Goal: Book appointment/travel/reservation

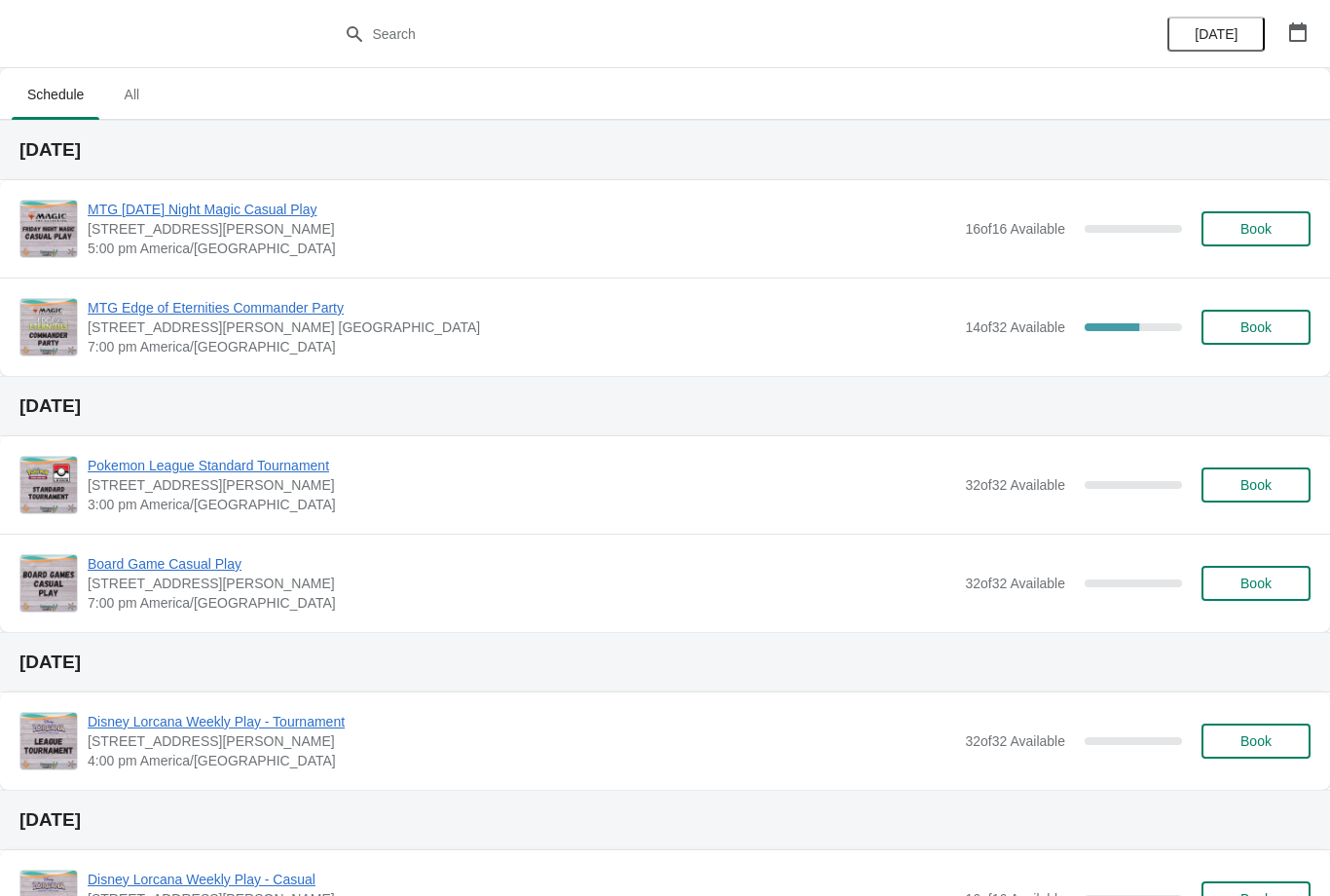
click at [1238, 342] on button "Book" at bounding box center [1256, 327] width 109 height 35
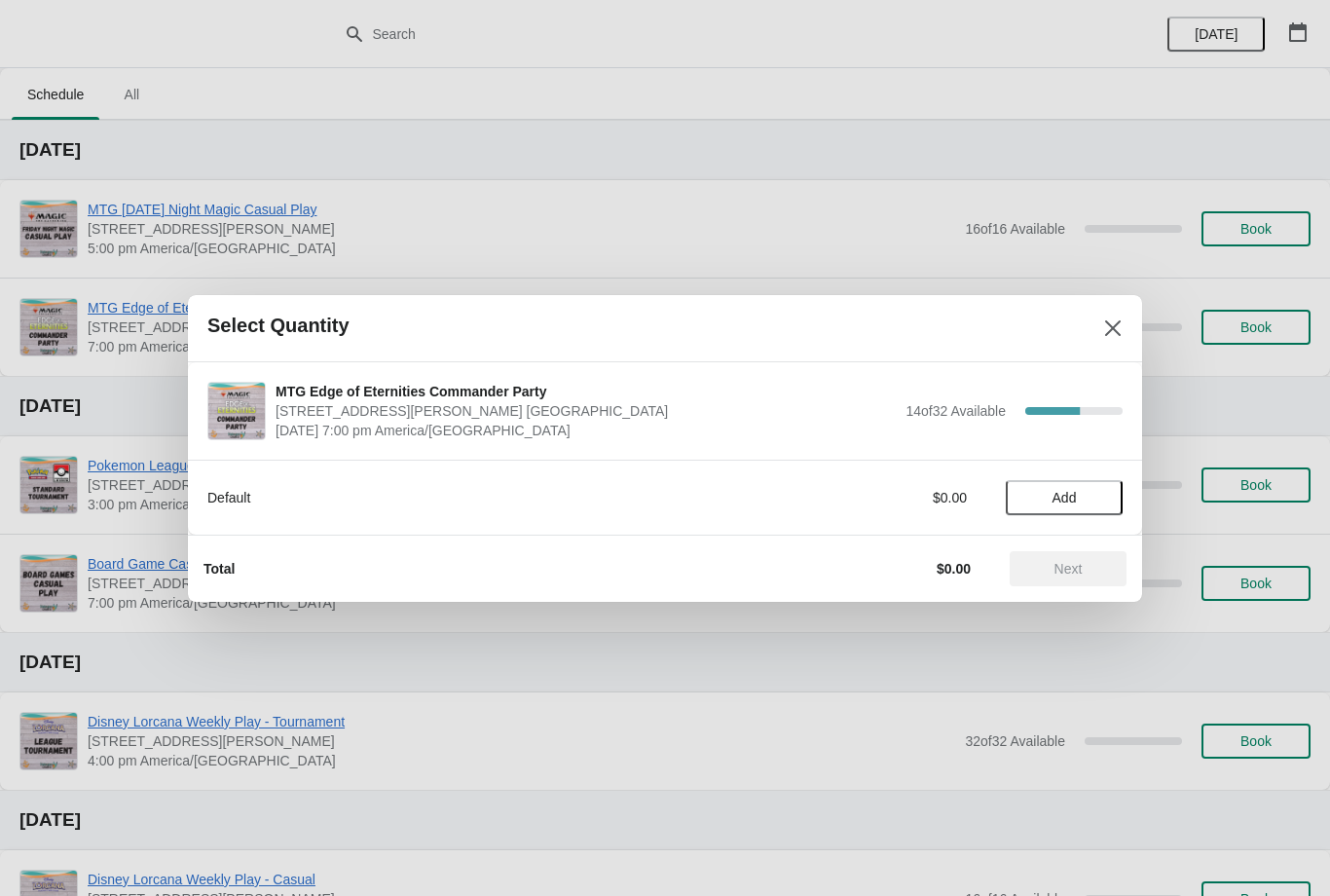
click at [1039, 512] on button "Add" at bounding box center [1064, 497] width 117 height 35
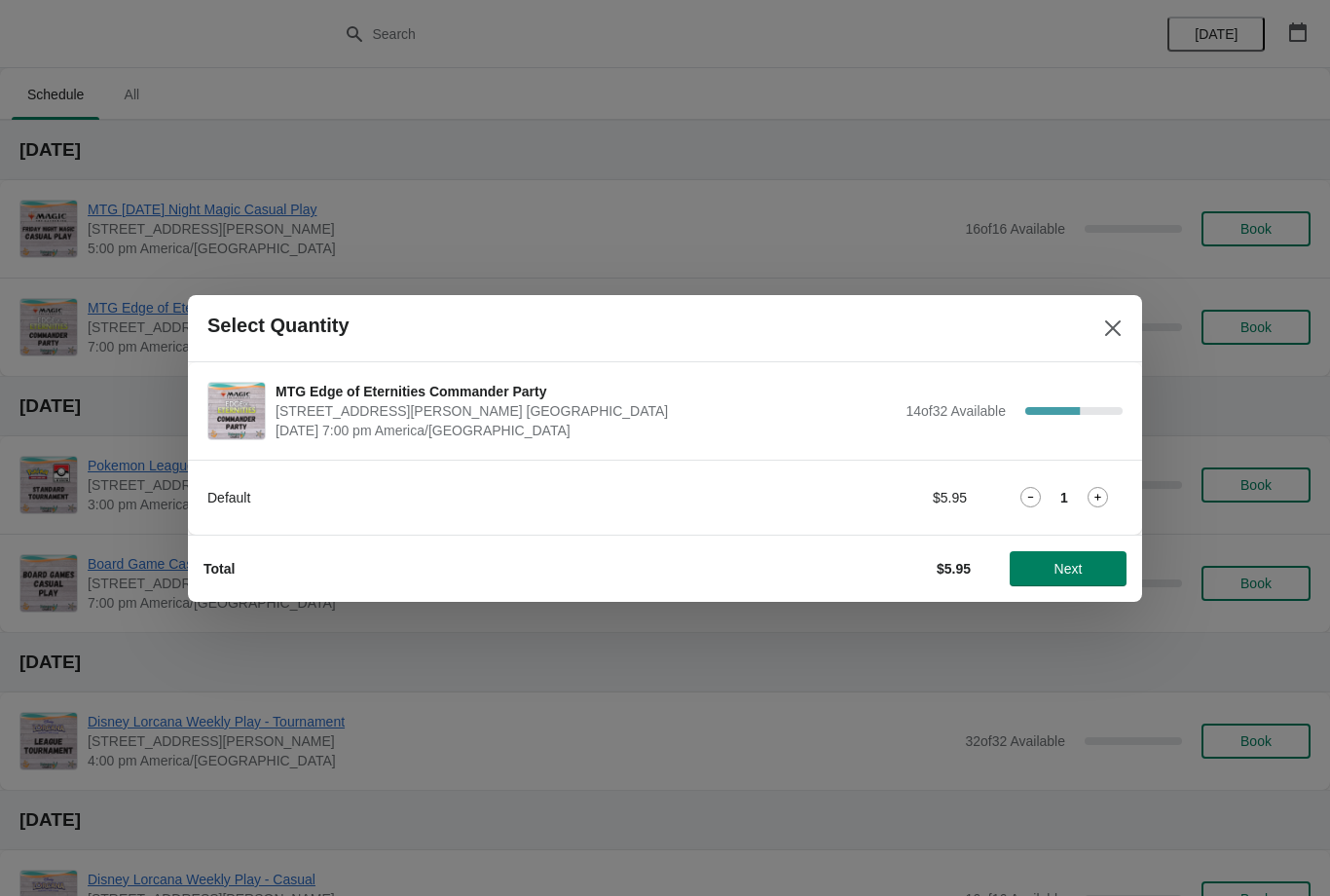
click at [1074, 557] on button "Next" at bounding box center [1068, 568] width 117 height 35
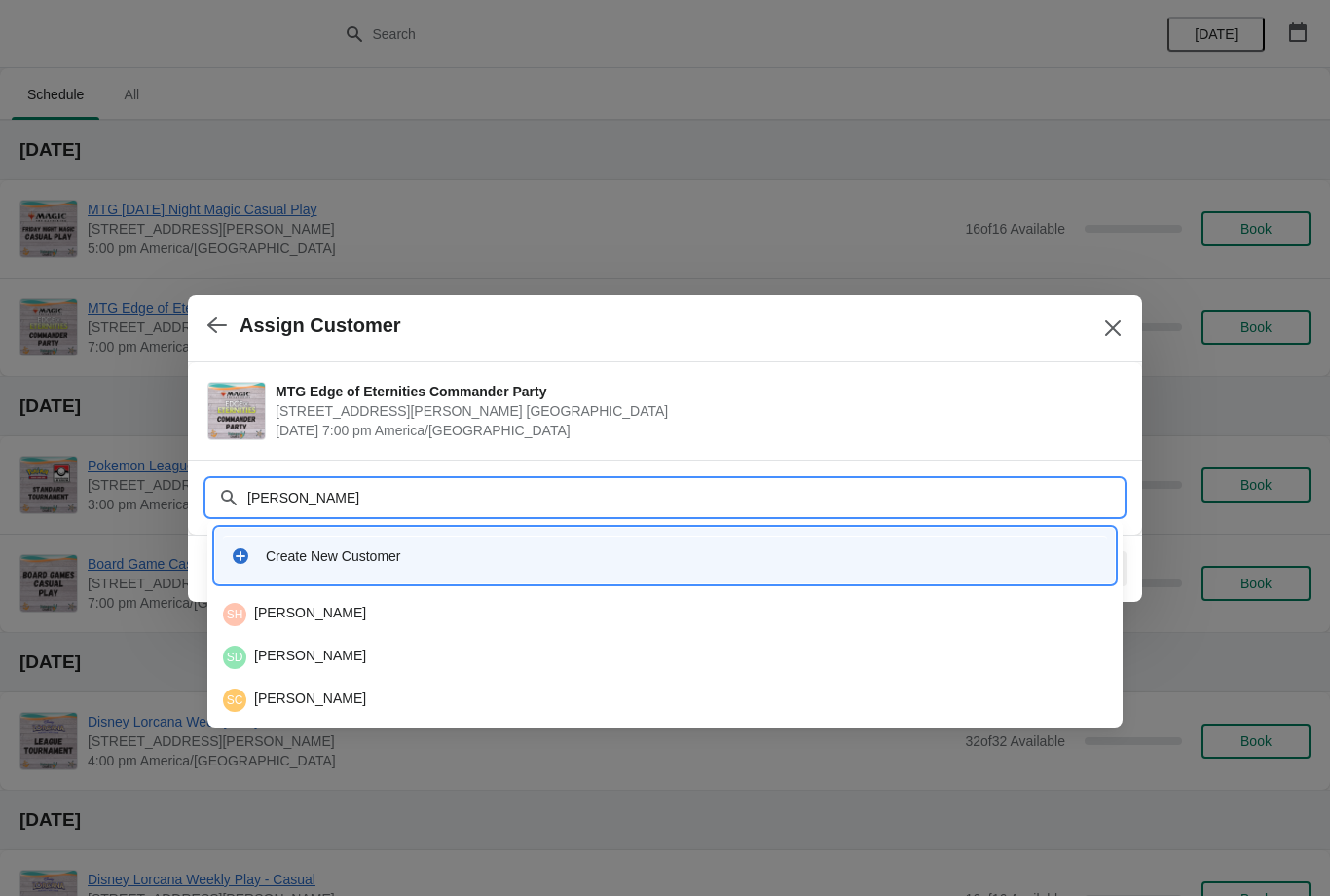
click at [831, 481] on input "[PERSON_NAME]" at bounding box center [684, 497] width 876 height 35
click at [317, 464] on div "Customer [PERSON_NAME]" at bounding box center [664, 488] width 915 height 55
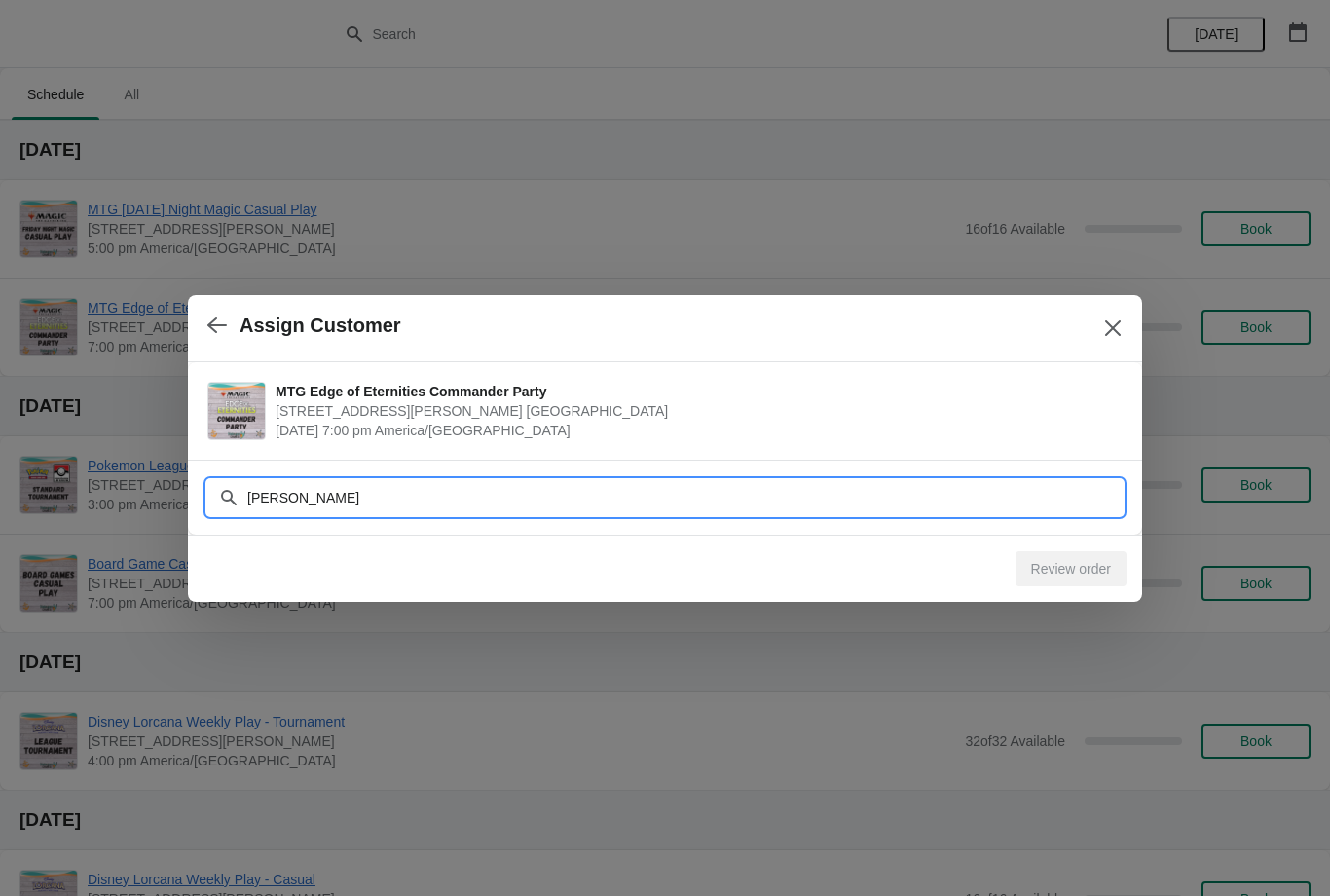
click at [310, 496] on input "Shane" at bounding box center [684, 497] width 876 height 35
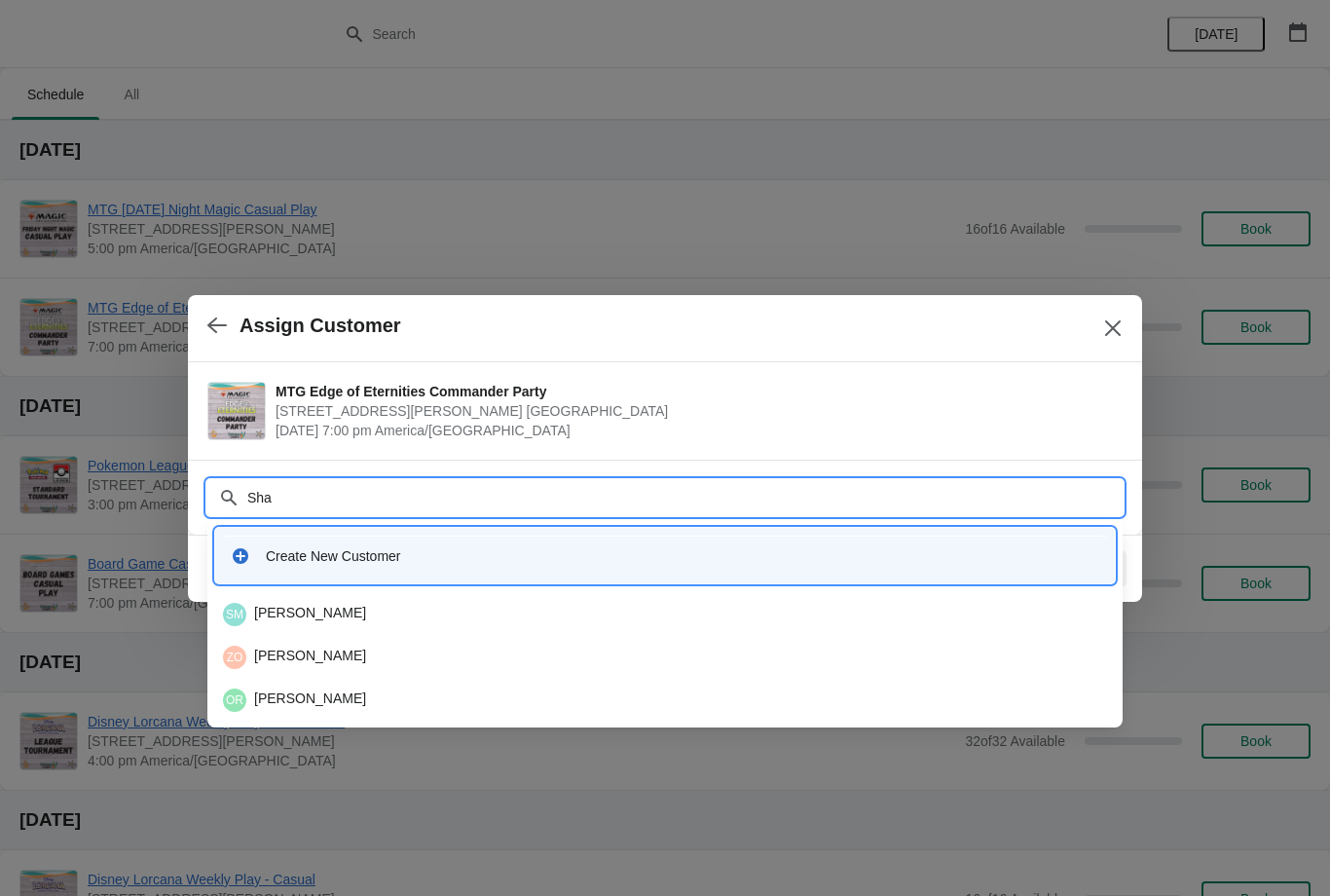
type input "Shay"
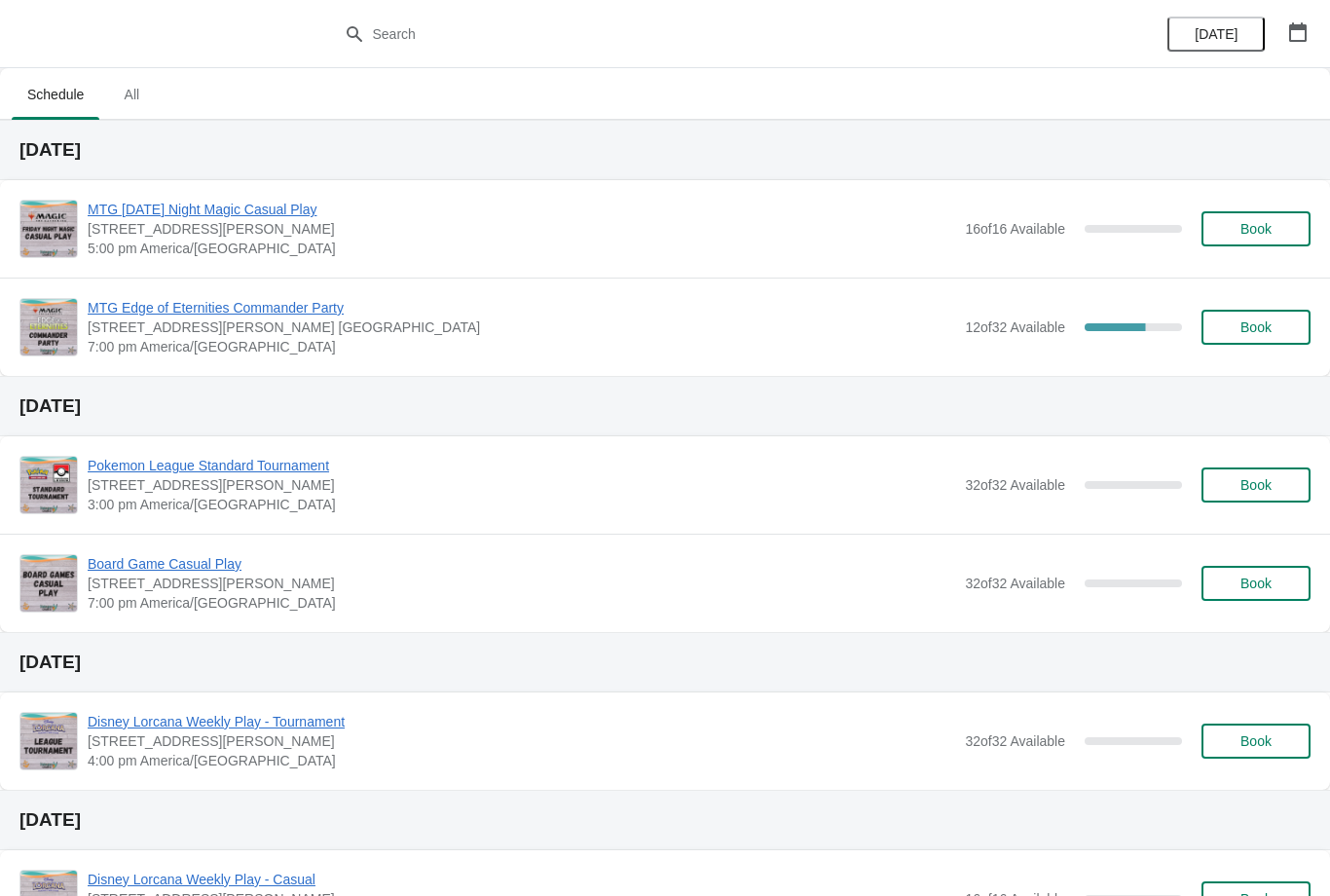
click at [1278, 324] on span "Book" at bounding box center [1256, 327] width 74 height 16
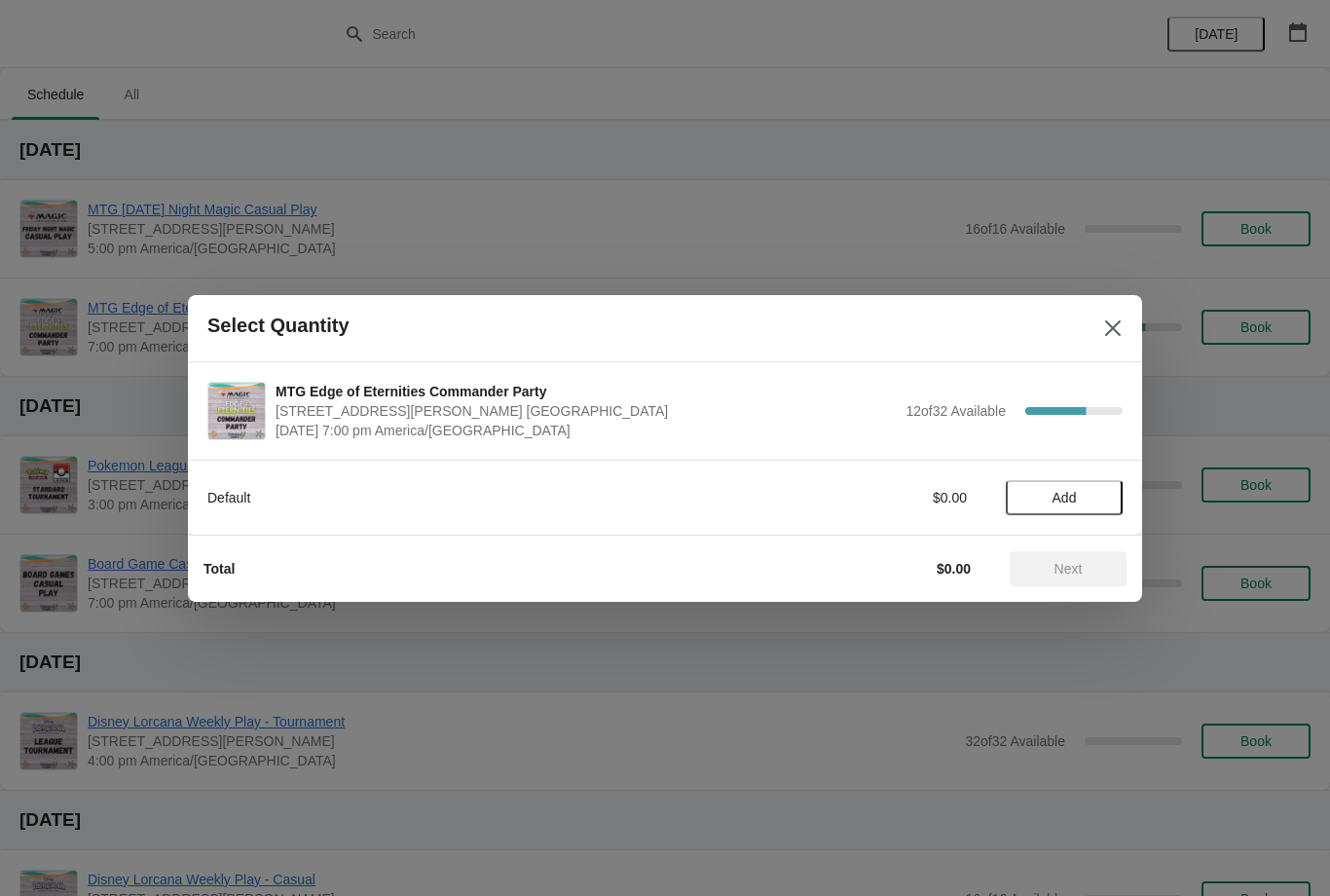
click at [1120, 326] on icon "Close" at bounding box center [1112, 327] width 19 height 19
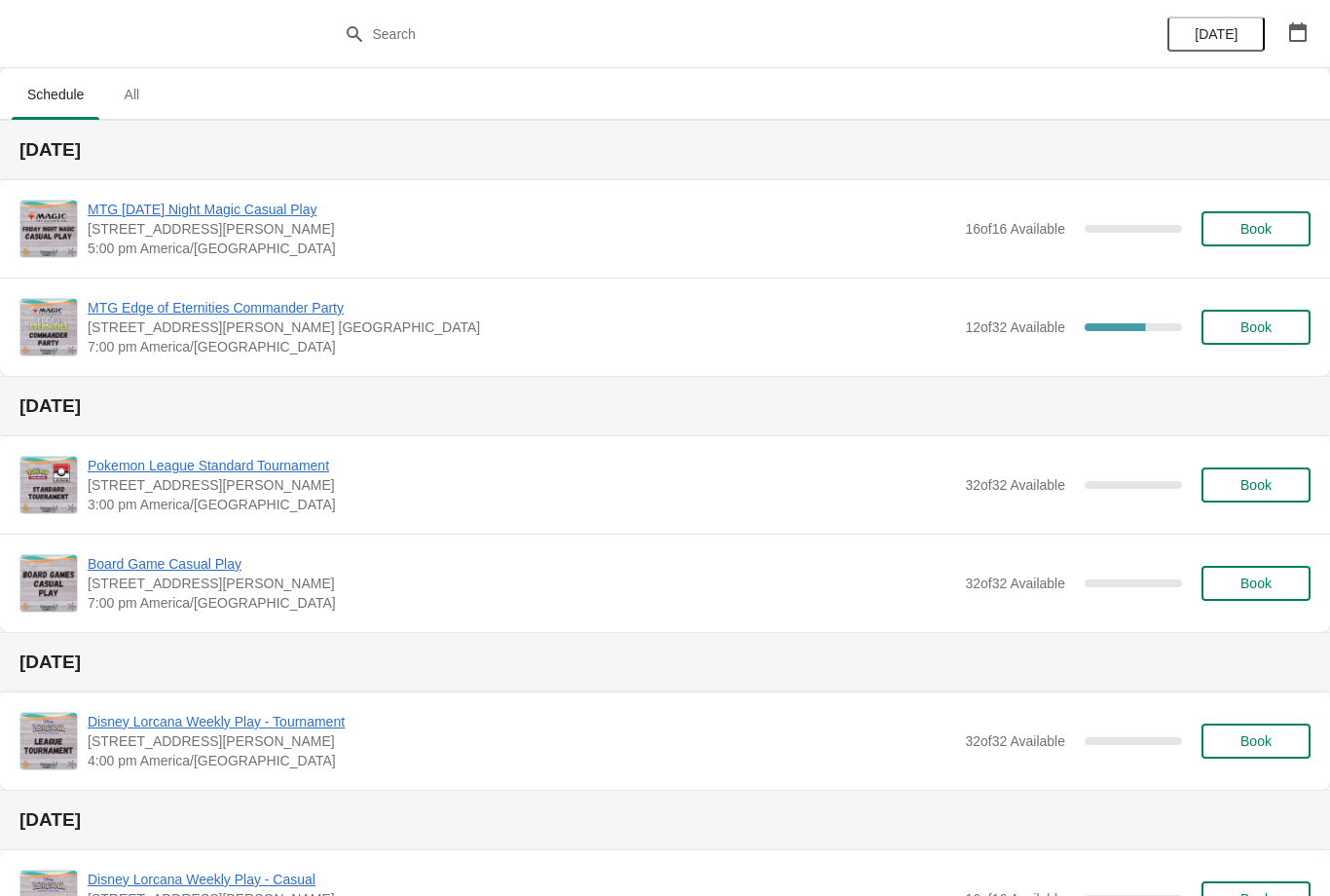
click at [337, 302] on span "MTG Edge of Eternities Commander Party" at bounding box center [522, 307] width 868 height 19
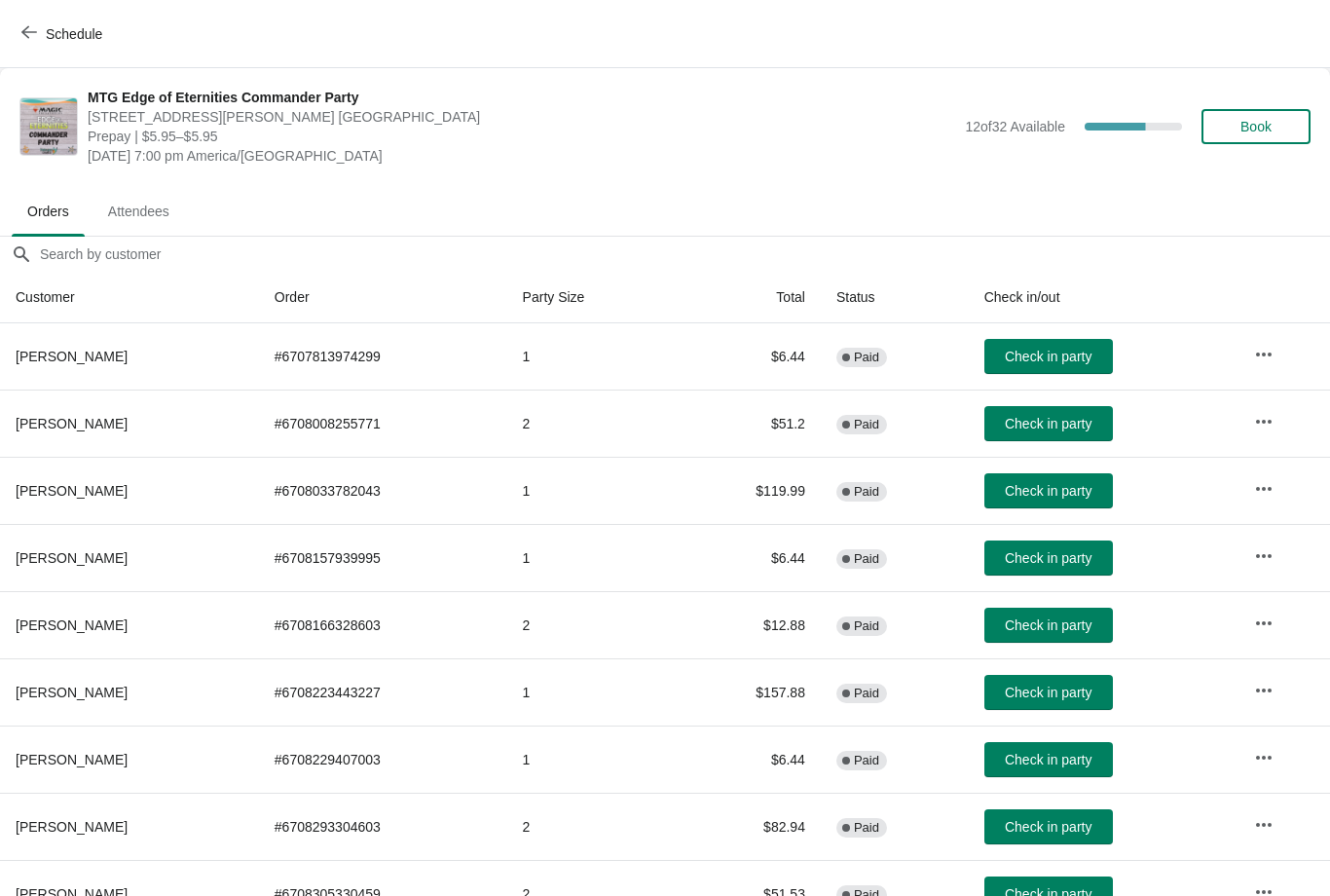
click at [24, 39] on icon "button" at bounding box center [29, 32] width 16 height 16
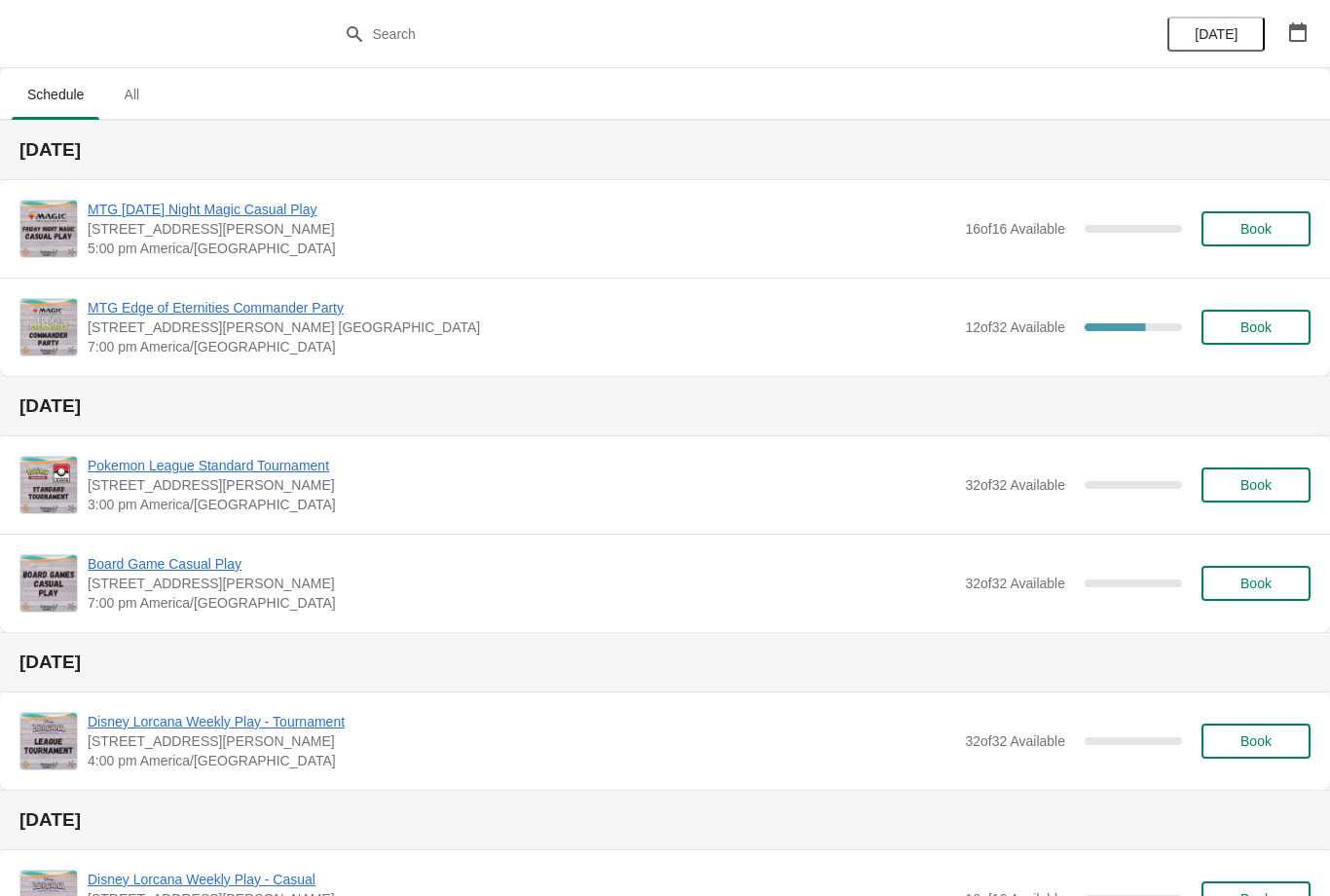
click at [1268, 320] on span "Book" at bounding box center [1256, 327] width 31 height 16
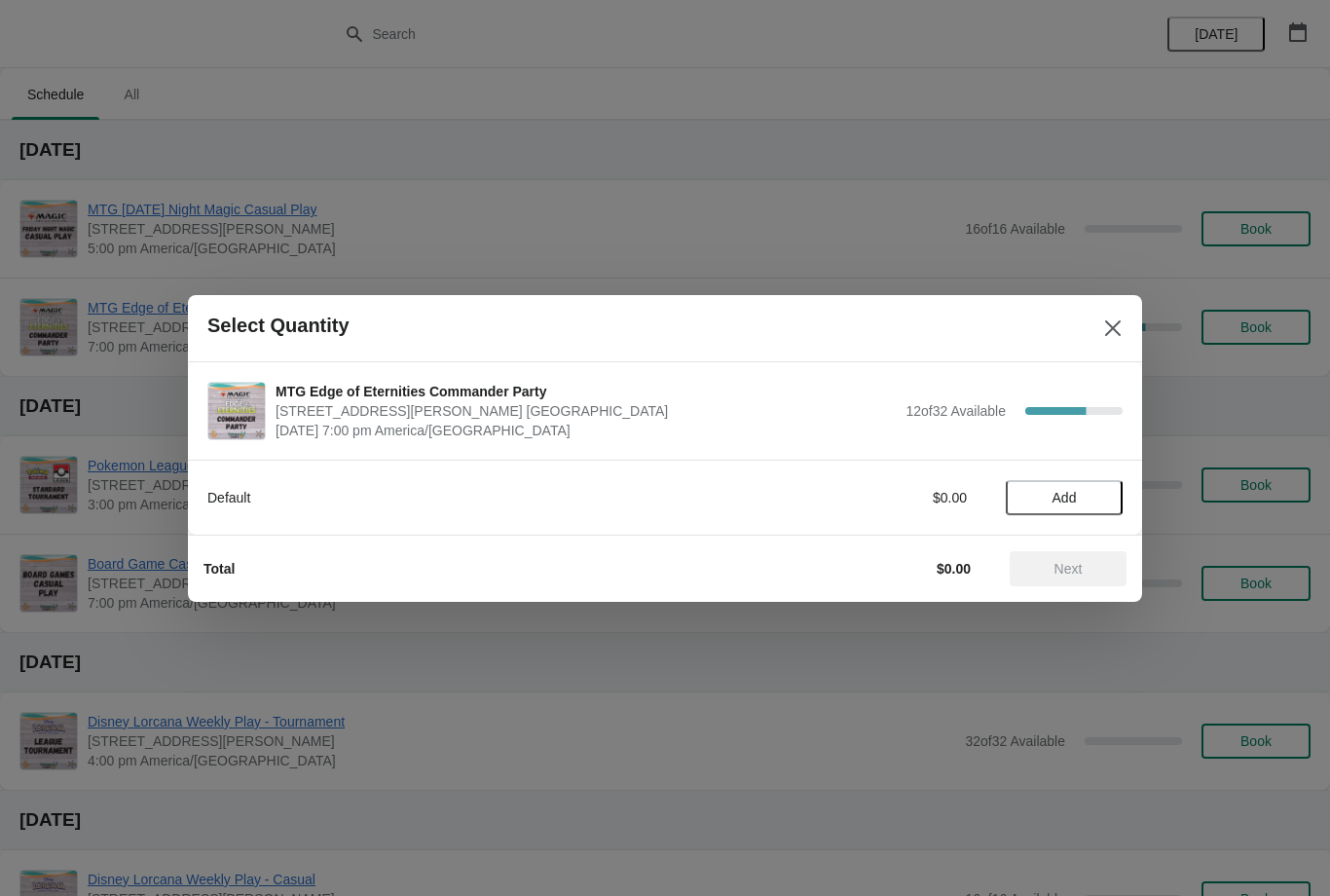
click at [1102, 464] on div "Default $0.00 Add" at bounding box center [664, 488] width 915 height 55
click at [1104, 508] on button "Add" at bounding box center [1064, 497] width 117 height 35
click at [1099, 506] on icon at bounding box center [1098, 497] width 20 height 20
click at [1022, 501] on icon at bounding box center [1031, 497] width 20 height 20
click at [1094, 558] on button "Next" at bounding box center [1068, 568] width 117 height 35
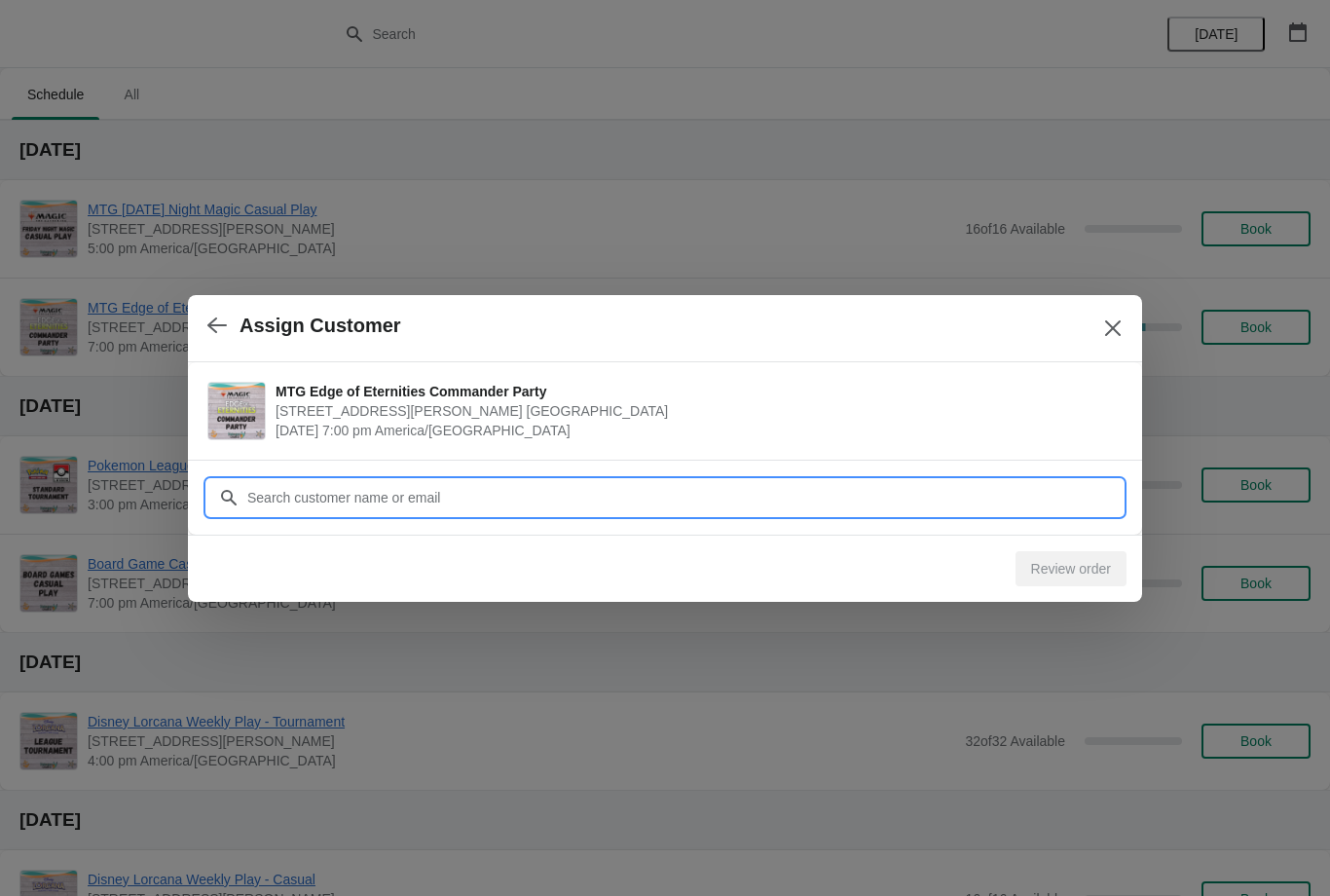
click at [918, 480] on input "Customer" at bounding box center [684, 497] width 876 height 35
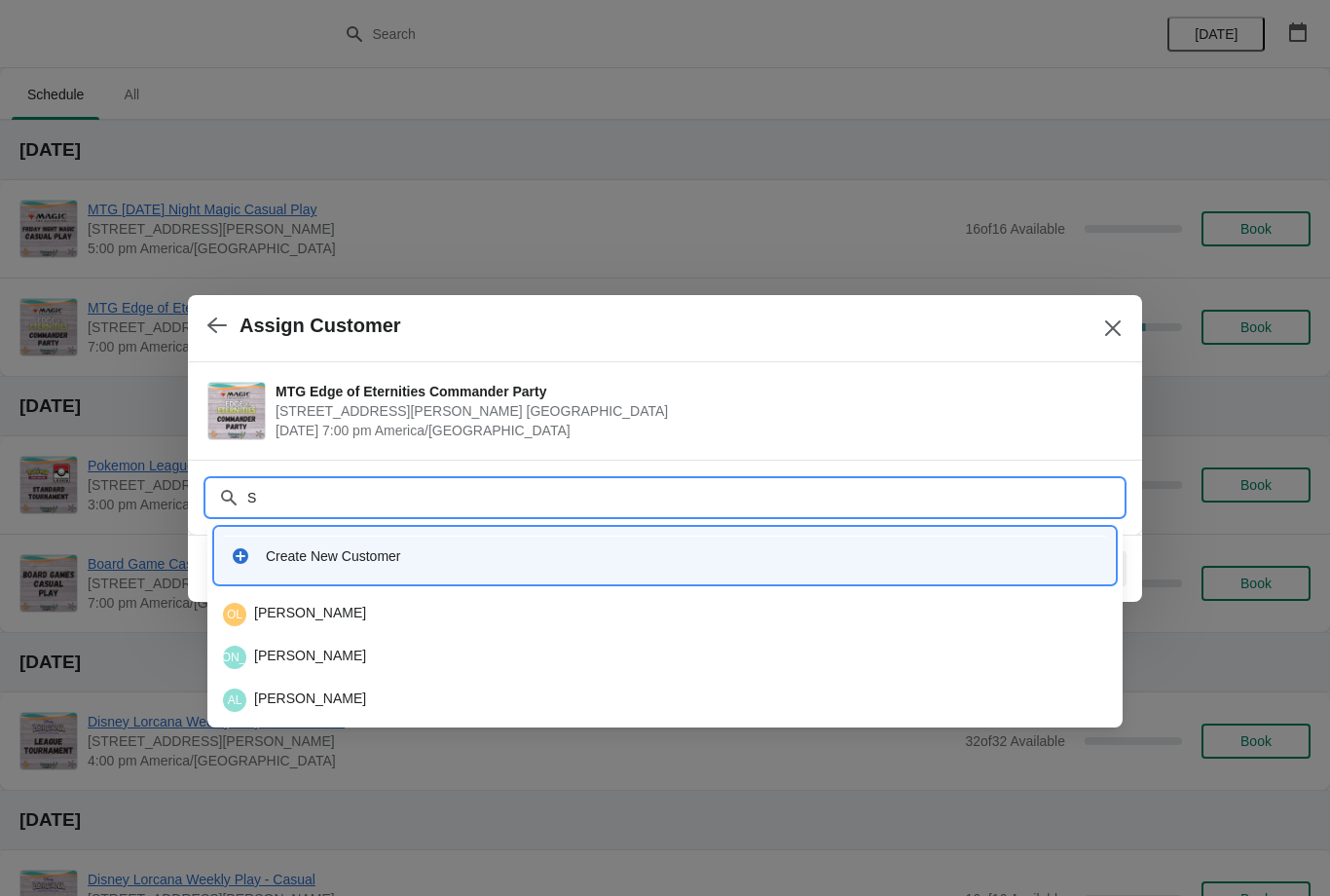
type input "Sh"
